Goal: Task Accomplishment & Management: Use online tool/utility

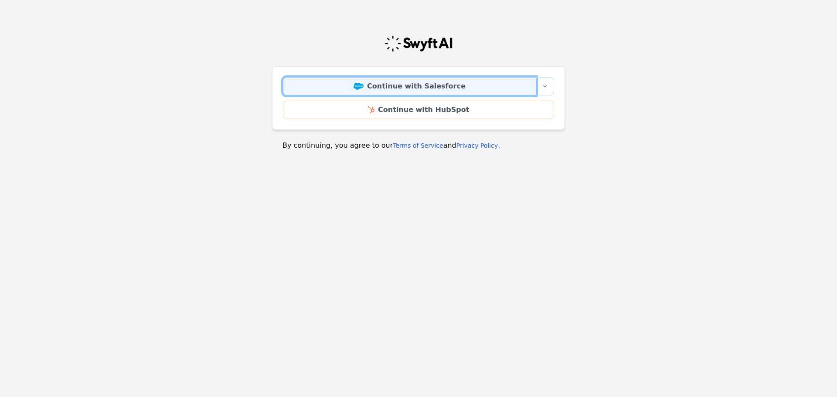
click at [436, 84] on link "Continue with Salesforce" at bounding box center [409, 86] width 253 height 18
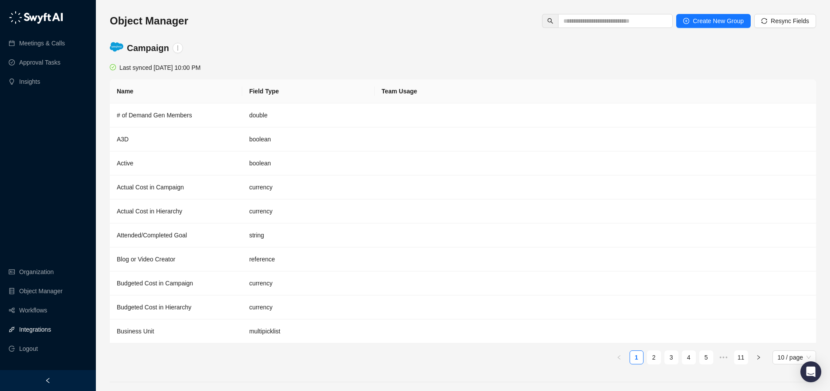
click at [42, 338] on link "Integrations" at bounding box center [35, 328] width 32 height 17
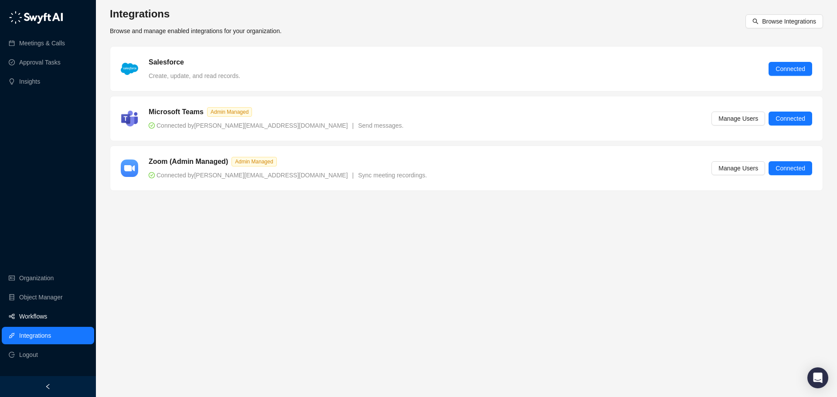
click at [47, 317] on link "Workflows" at bounding box center [33, 316] width 28 height 17
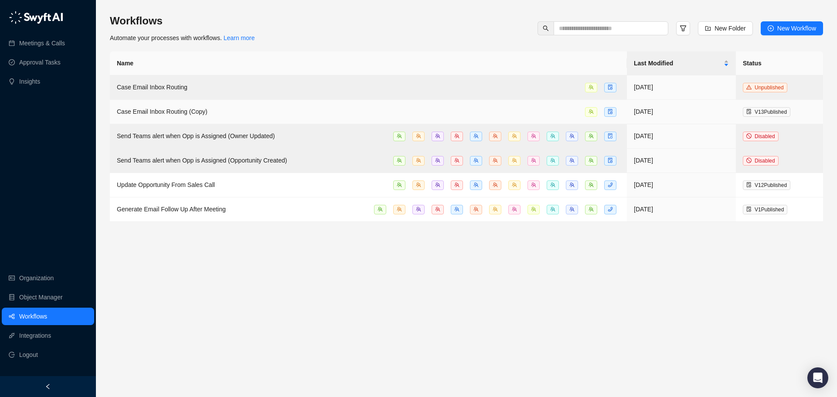
click at [151, 112] on span "Case Email Inbox Routing (Copy)" at bounding box center [162, 111] width 91 height 7
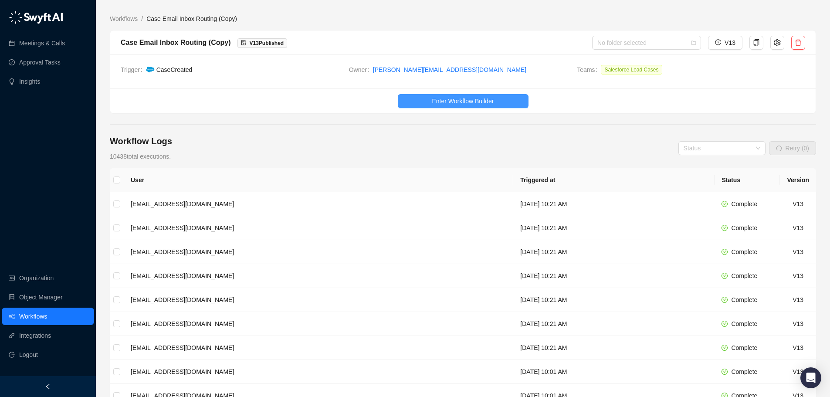
click at [412, 98] on button "Enter Workflow Builder" at bounding box center [463, 101] width 131 height 14
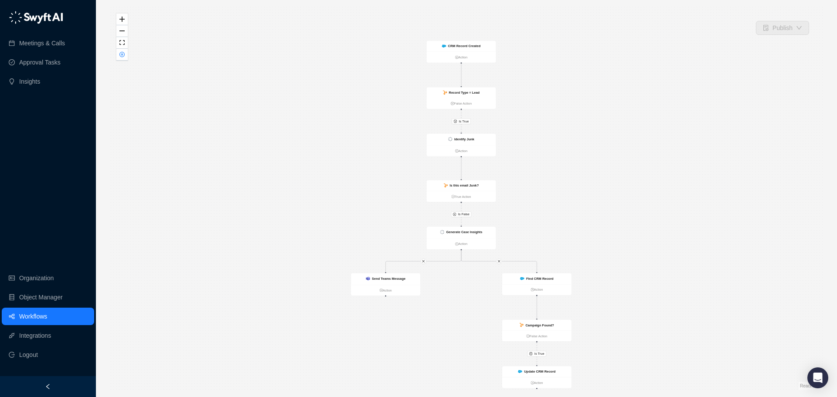
drag, startPoint x: 404, startPoint y: 122, endPoint x: 372, endPoint y: 198, distance: 83.0
click at [372, 198] on div "Is True Is True Is False CRM Record Created Action Record Type = Lead False Act…" at bounding box center [466, 198] width 713 height 383
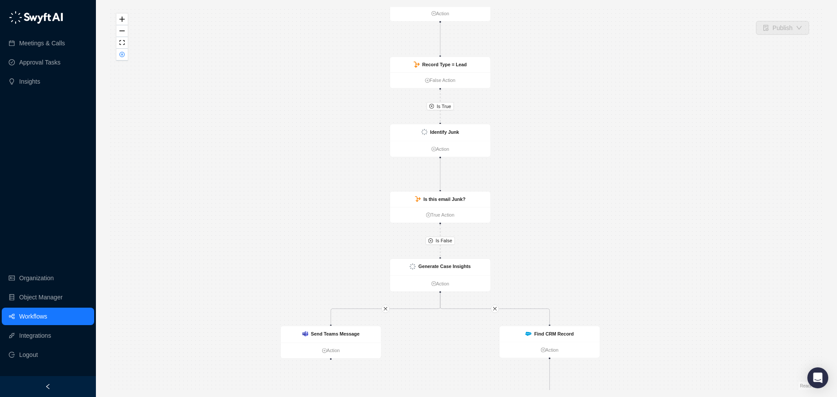
drag, startPoint x: 375, startPoint y: 194, endPoint x: 358, endPoint y: 100, distance: 96.1
click at [358, 100] on div "Is True Is True Is False CRM Record Created Action Record Type = Lead False Act…" at bounding box center [466, 198] width 713 height 383
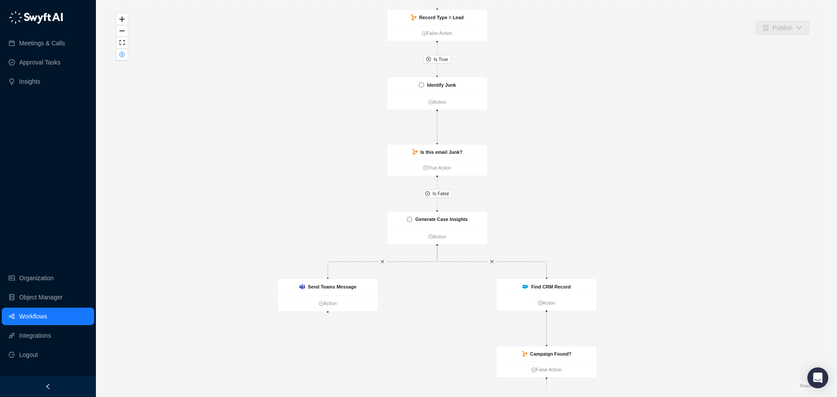
drag, startPoint x: 343, startPoint y: 192, endPoint x: 341, endPoint y: 126, distance: 66.7
click at [341, 126] on div "Is True Is True Is False CRM Record Created Action Record Type = Lead False Act…" at bounding box center [466, 198] width 713 height 383
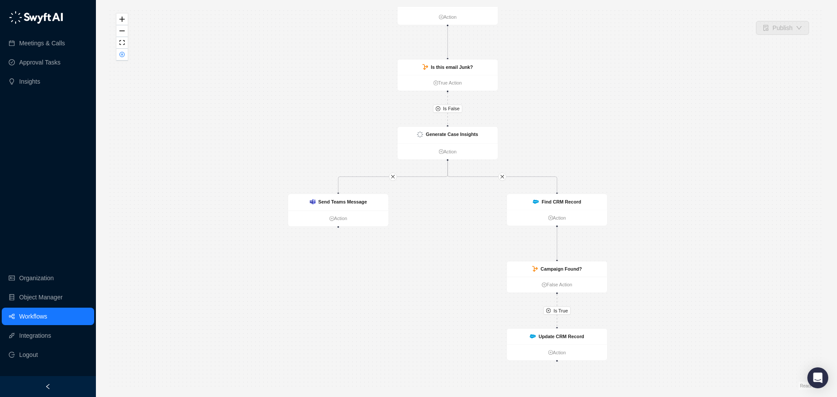
drag, startPoint x: 335, startPoint y: 159, endPoint x: 352, endPoint y: 127, distance: 35.9
click at [349, 120] on div "Is True Is True Is False CRM Record Created Action Record Type = Lead False Act…" at bounding box center [466, 198] width 713 height 383
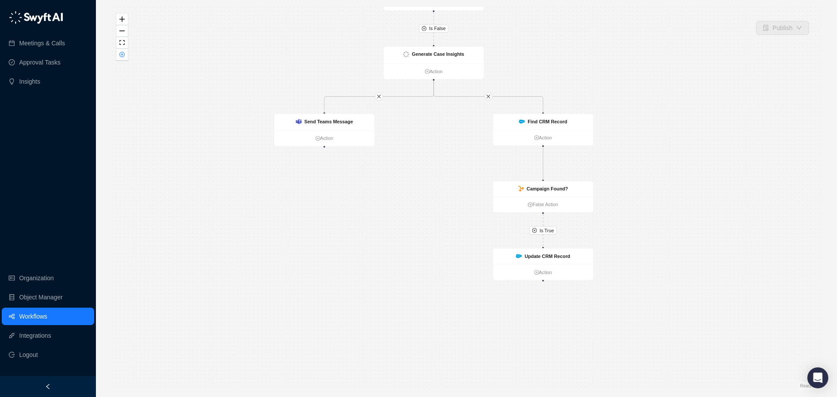
drag, startPoint x: 442, startPoint y: 274, endPoint x: 426, endPoint y: 204, distance: 72.4
click at [425, 204] on div "Is True Is True Is False CRM Record Created Action Record Type = Lead False Act…" at bounding box center [466, 198] width 713 height 383
drag, startPoint x: 406, startPoint y: 198, endPoint x: 402, endPoint y: 240, distance: 42.0
click at [403, 240] on div "Is True Is True Is False CRM Record Created Action Record Type = Lead False Act…" at bounding box center [466, 198] width 713 height 383
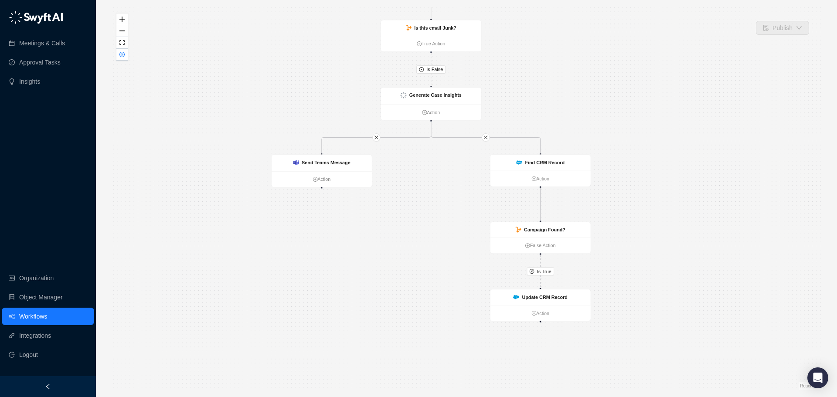
click at [34, 313] on link "Workflows" at bounding box center [33, 316] width 28 height 17
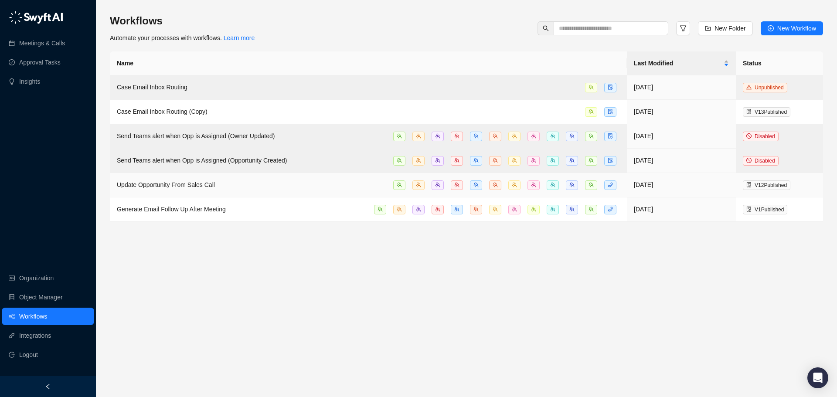
click at [170, 181] on span "Update Opportunity From Sales Call" at bounding box center [166, 184] width 98 height 7
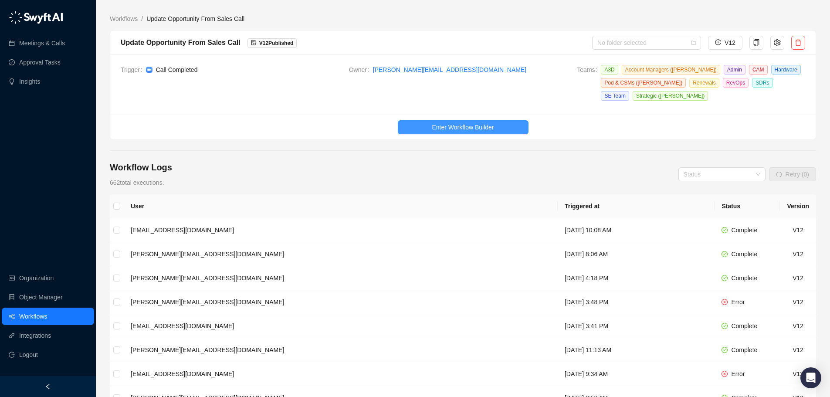
click at [430, 124] on button "Enter Workflow Builder" at bounding box center [463, 127] width 131 height 14
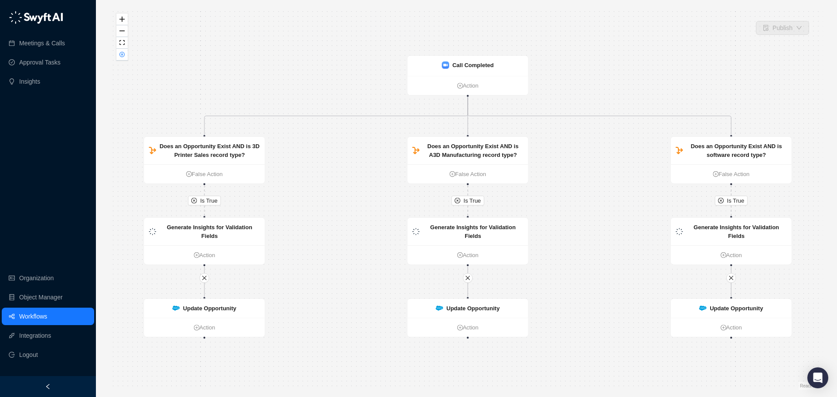
click at [381, 170] on div "Is True Is True Is True Update Opportunity Action Update Opportunity Action Upd…" at bounding box center [466, 198] width 713 height 383
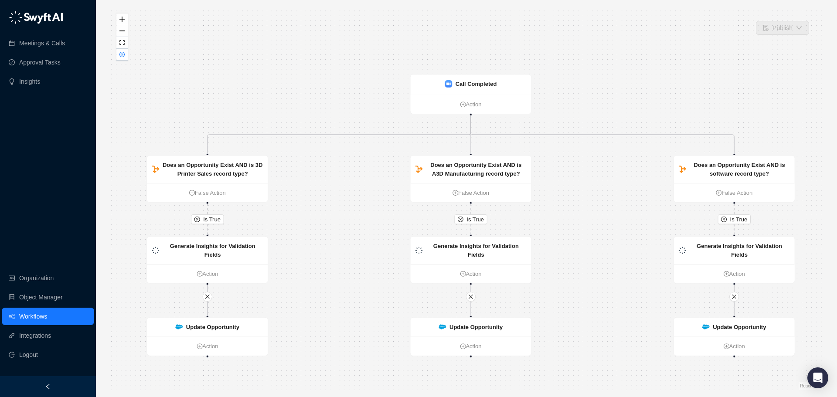
drag, startPoint x: 379, startPoint y: 154, endPoint x: 382, endPoint y: 171, distance: 16.8
click at [382, 171] on div "Is True Is True Is True Update Opportunity Action Update Opportunity Action Upd…" at bounding box center [466, 198] width 713 height 383
click at [463, 85] on strong "Call Completed" at bounding box center [476, 84] width 41 height 7
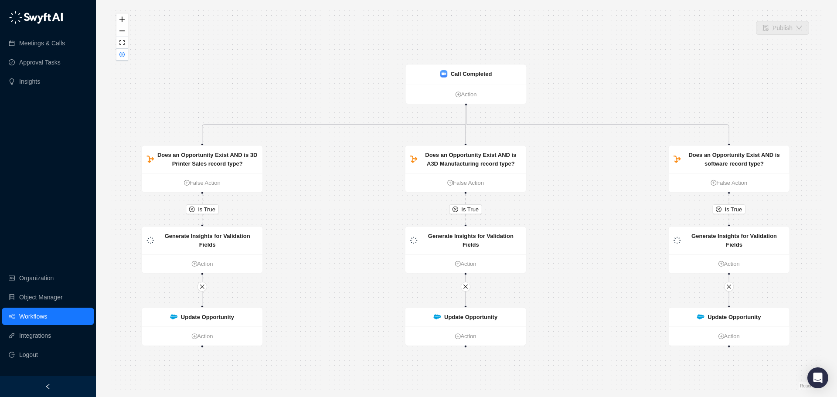
drag, startPoint x: 605, startPoint y: 238, endPoint x: 599, endPoint y: 228, distance: 11.5
click at [599, 228] on div "Is True Is True Is True Update Opportunity Action Update Opportunity Action Upd…" at bounding box center [466, 198] width 713 height 383
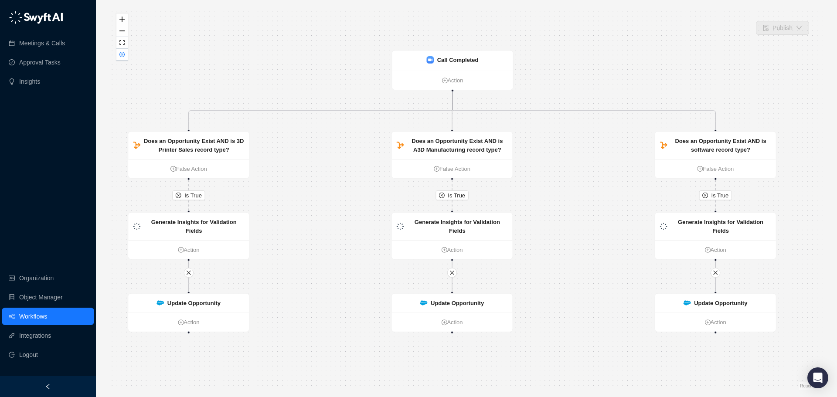
drag, startPoint x: 550, startPoint y: 282, endPoint x: 536, endPoint y: 268, distance: 19.4
click at [536, 268] on div "Is True Is True Is True Update Opportunity Action Update Opportunity Action Upd…" at bounding box center [466, 198] width 713 height 383
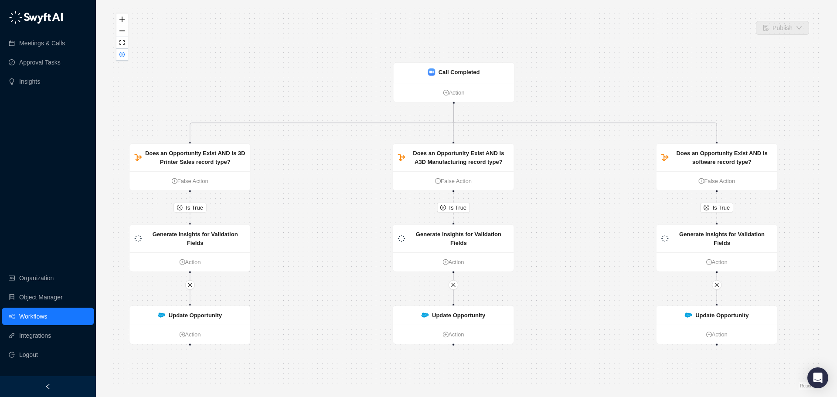
drag, startPoint x: 541, startPoint y: 258, endPoint x: 542, endPoint y: 270, distance: 12.2
click at [542, 270] on div "Is True Is True Is True Update Opportunity Action Update Opportunity Action Upd…" at bounding box center [466, 198] width 713 height 383
click at [543, 270] on div "Is True Is True Is True Update Opportunity Action Update Opportunity Action Upd…" at bounding box center [466, 198] width 713 height 383
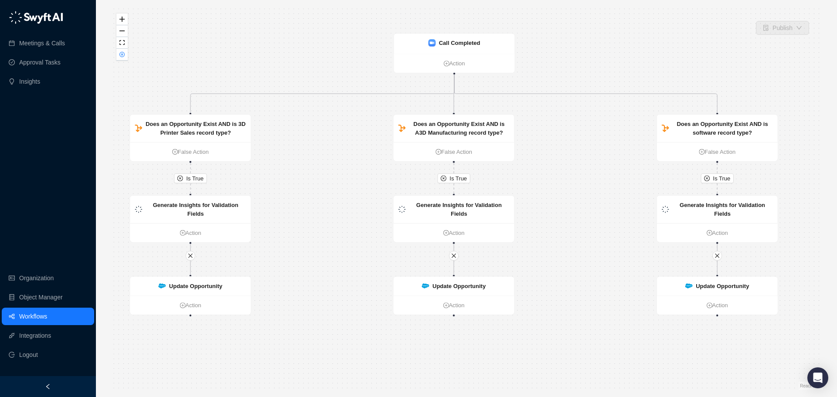
drag, startPoint x: 566, startPoint y: 197, endPoint x: 568, endPoint y: 168, distance: 29.2
click at [568, 168] on div "Is True Is True Is True Update Opportunity Action Update Opportunity Action Upd…" at bounding box center [466, 198] width 713 height 383
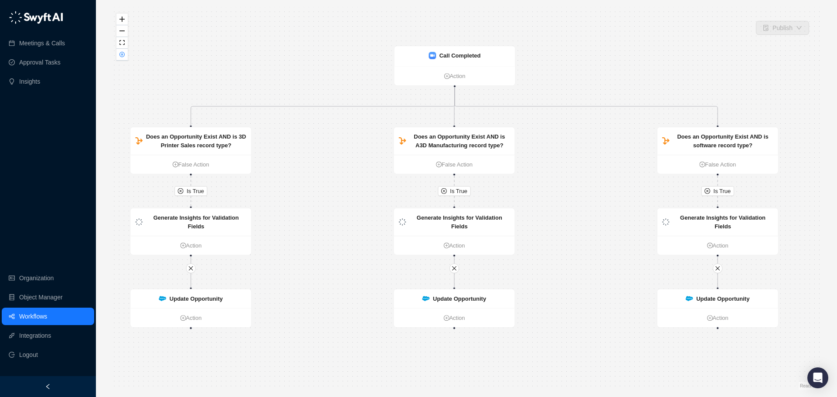
drag, startPoint x: 588, startPoint y: 195, endPoint x: 588, endPoint y: 205, distance: 9.6
click at [588, 205] on div "Is True Is True Is True Update Opportunity Action Update Opportunity Action Upd…" at bounding box center [466, 198] width 713 height 383
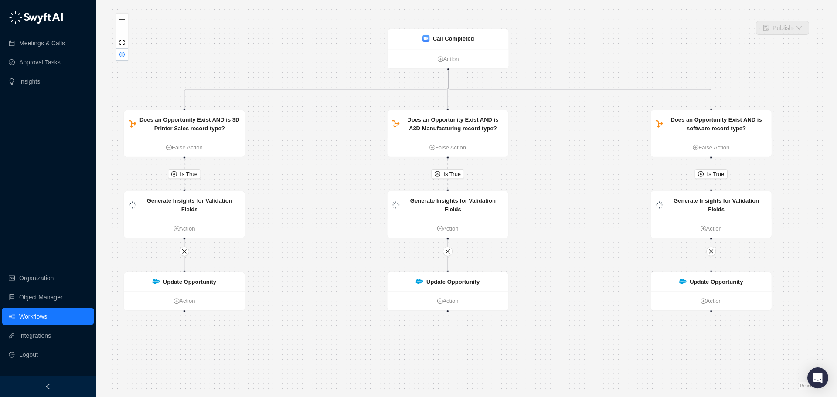
drag, startPoint x: 538, startPoint y: 248, endPoint x: 531, endPoint y: 231, distance: 18.2
click at [531, 231] on div "Is True Is True Is True Update Opportunity Action Update Opportunity Action Upd…" at bounding box center [466, 198] width 713 height 383
click at [545, 230] on div "Is True Is True Is True Update Opportunity Action Update Opportunity Action Upd…" at bounding box center [466, 198] width 713 height 383
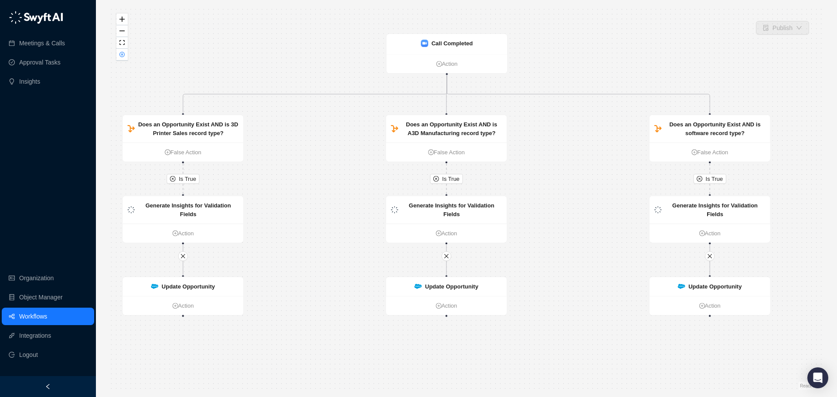
click at [550, 219] on div "Is True Is True Is True Update Opportunity Action Update Opportunity Action Upd…" at bounding box center [466, 198] width 713 height 383
click at [550, 218] on div "Is True Is True Is True Update Opportunity Action Update Opportunity Action Upd…" at bounding box center [466, 198] width 713 height 383
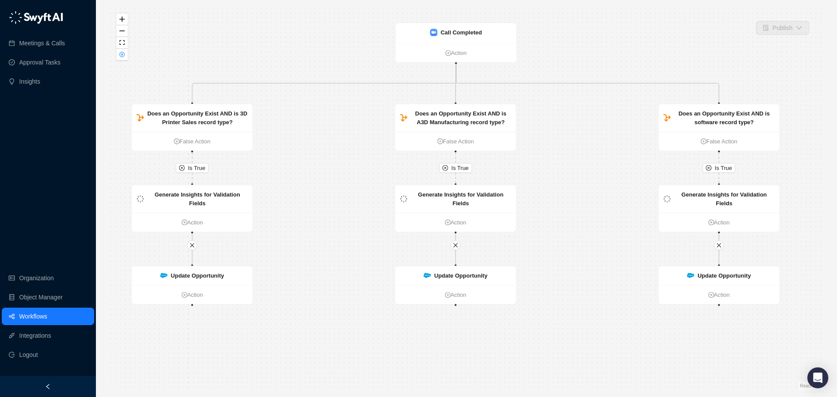
drag, startPoint x: 556, startPoint y: 215, endPoint x: 565, endPoint y: 206, distance: 13.3
click at [565, 206] on div "Is True Is True Is True Update Opportunity Action Update Opportunity Action Upd…" at bounding box center [466, 198] width 713 height 383
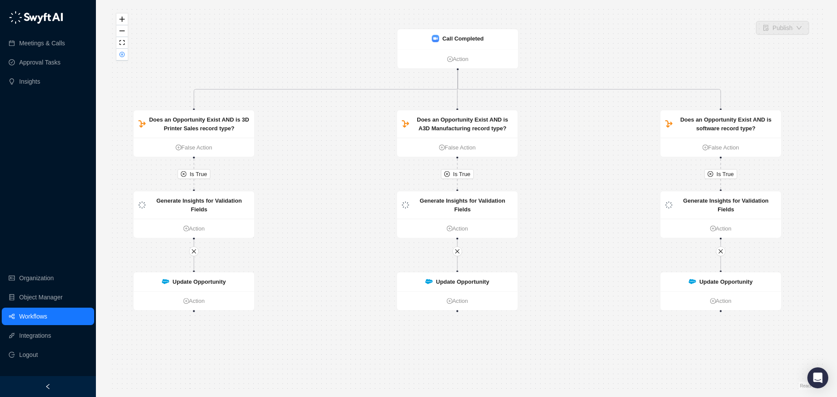
drag, startPoint x: 565, startPoint y: 206, endPoint x: 567, endPoint y: 212, distance: 6.3
click at [567, 212] on div "Is True Is True Is True Update Opportunity Action Update Opportunity Action Upd…" at bounding box center [466, 198] width 713 height 383
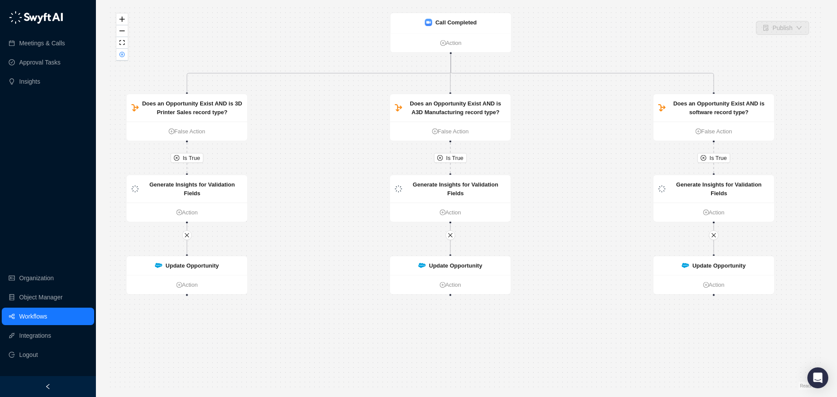
drag, startPoint x: 570, startPoint y: 197, endPoint x: 563, endPoint y: 181, distance: 17.6
click at [563, 181] on div "Is True Is True Is True Update Opportunity Action Update Opportunity Action Upd…" at bounding box center [466, 198] width 713 height 383
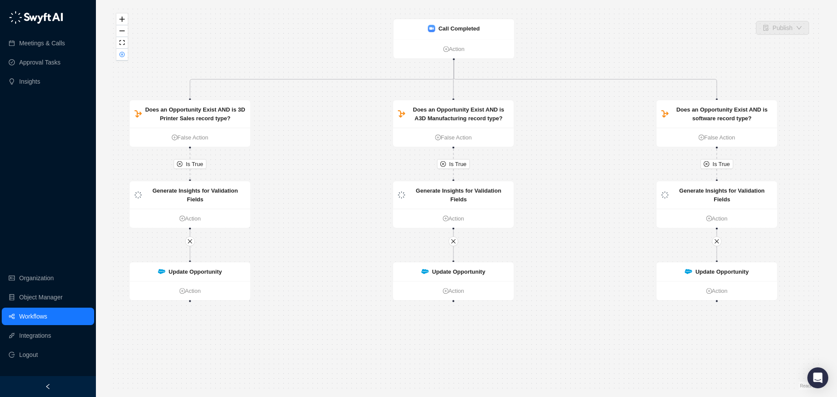
drag, startPoint x: 564, startPoint y: 183, endPoint x: 568, endPoint y: 189, distance: 6.8
click at [568, 189] on div "Is True Is True Is True Update Opportunity Action Update Opportunity Action Upd…" at bounding box center [466, 198] width 713 height 383
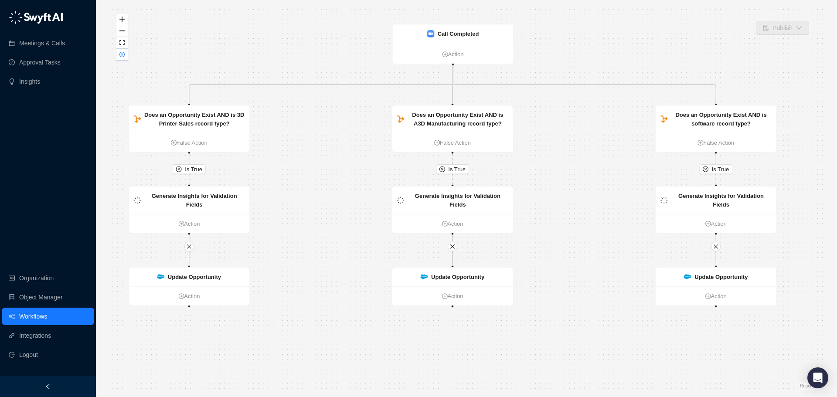
drag, startPoint x: 570, startPoint y: 194, endPoint x: 569, endPoint y: 200, distance: 5.3
click at [569, 200] on div "Is True Is True Is True Update Opportunity Action Update Opportunity Action Upd…" at bounding box center [466, 198] width 713 height 383
